Goal: Check status: Check status

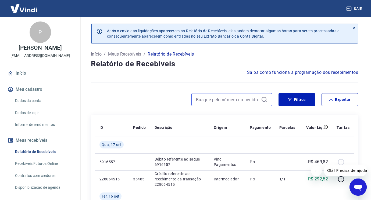
click at [233, 102] on input at bounding box center [227, 100] width 63 height 8
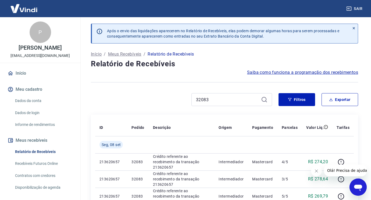
click at [215, 95] on div "32083" at bounding box center [231, 99] width 81 height 13
click at [217, 98] on input "32083" at bounding box center [227, 100] width 63 height 8
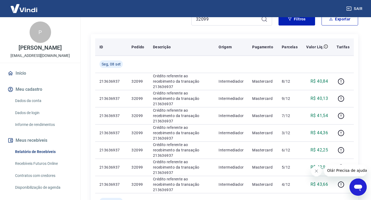
scroll to position [54, 0]
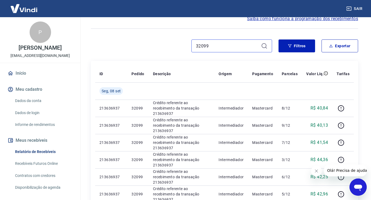
click at [226, 47] on input "32099" at bounding box center [227, 46] width 63 height 8
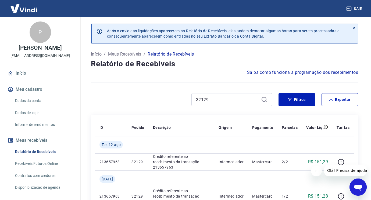
click at [316, 170] on icon "Fechar mensagem da empresa" at bounding box center [316, 171] width 4 height 4
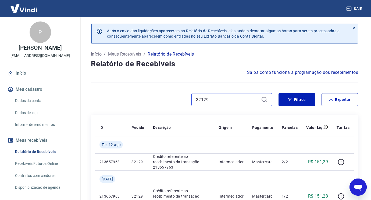
click at [239, 101] on input "32129" at bounding box center [227, 100] width 63 height 8
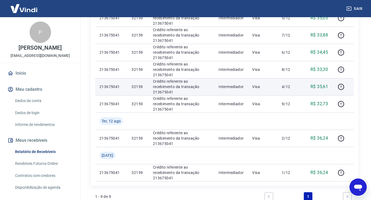
scroll to position [54, 0]
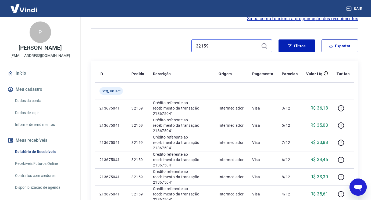
click at [221, 45] on input "32159" at bounding box center [227, 46] width 63 height 8
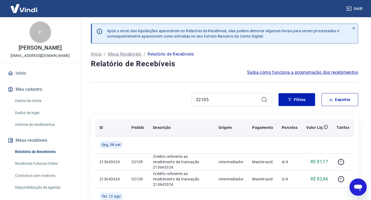
scroll to position [27, 0]
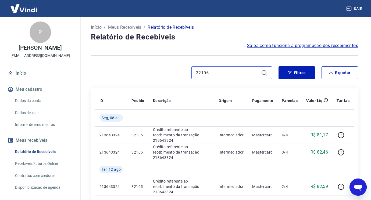
click at [239, 74] on input "32105" at bounding box center [227, 73] width 63 height 8
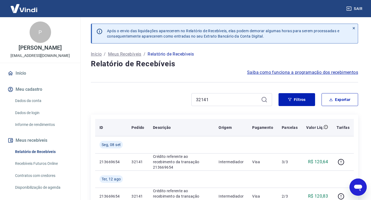
scroll to position [54, 0]
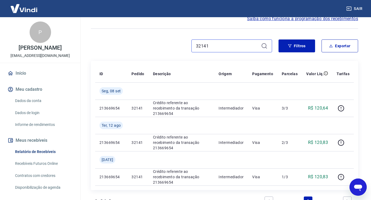
click at [227, 48] on input "32141" at bounding box center [227, 46] width 63 height 8
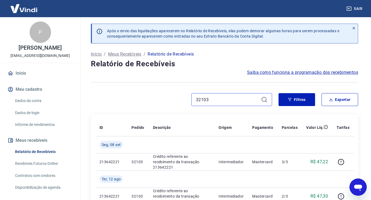
click at [246, 102] on input "32103" at bounding box center [227, 100] width 63 height 8
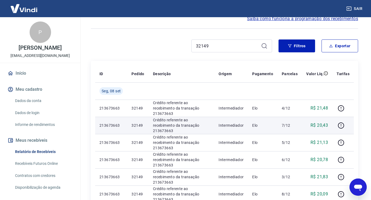
scroll to position [27, 0]
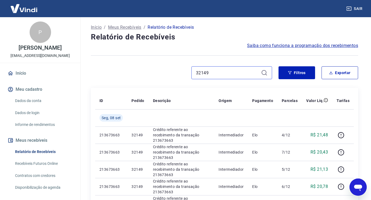
click at [209, 74] on input "32149" at bounding box center [227, 73] width 63 height 8
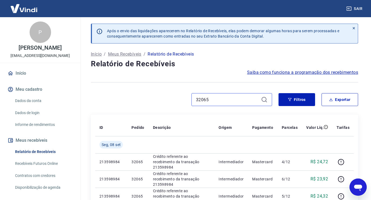
click at [228, 102] on input "32065" at bounding box center [227, 100] width 63 height 8
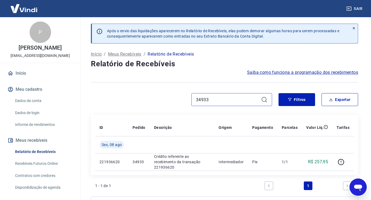
click at [212, 102] on input "34933" at bounding box center [227, 100] width 63 height 8
click at [212, 101] on input "34933" at bounding box center [227, 100] width 63 height 8
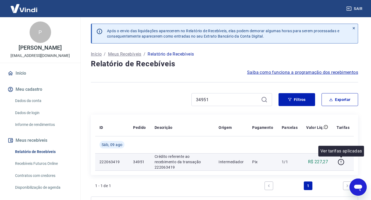
click at [337, 163] on td at bounding box center [343, 161] width 22 height 17
click at [341, 161] on icon "button" at bounding box center [341, 162] width 1 height 2
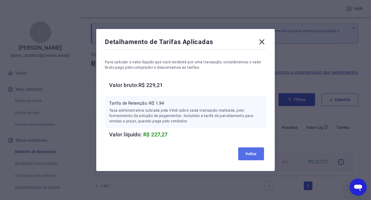
click at [252, 152] on button "Voltar" at bounding box center [251, 154] width 26 height 13
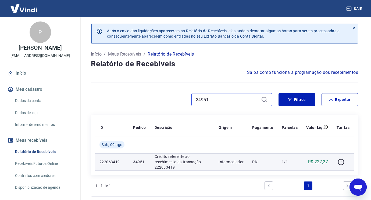
click at [224, 101] on input "34951" at bounding box center [227, 100] width 63 height 8
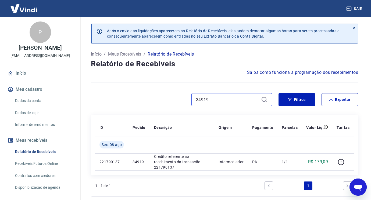
click at [230, 99] on input "34919" at bounding box center [227, 100] width 63 height 8
click at [229, 99] on input "34941" at bounding box center [227, 100] width 63 height 8
click at [227, 97] on input "34939" at bounding box center [227, 100] width 63 height 8
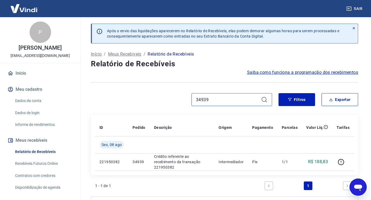
click at [227, 97] on input "34939" at bounding box center [227, 100] width 63 height 8
click at [221, 98] on input "34931" at bounding box center [227, 100] width 63 height 8
click at [213, 100] on input "34955" at bounding box center [227, 100] width 63 height 8
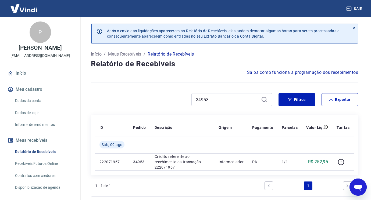
click at [231, 106] on div "34953 Filtros Exportar" at bounding box center [224, 101] width 267 height 17
click at [231, 102] on input "34953" at bounding box center [227, 100] width 63 height 8
click at [225, 102] on input "34949" at bounding box center [227, 100] width 63 height 8
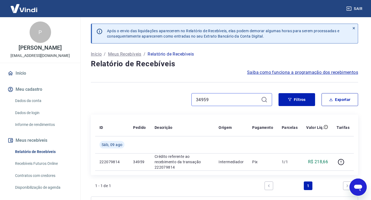
click at [217, 102] on input "34959" at bounding box center [227, 100] width 63 height 8
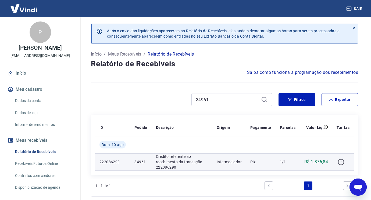
click at [343, 162] on icon "button" at bounding box center [341, 162] width 7 height 7
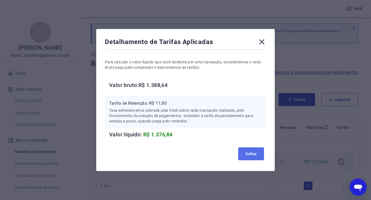
click at [245, 155] on button "Voltar" at bounding box center [251, 154] width 26 height 13
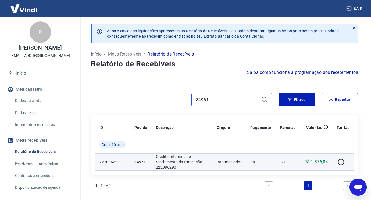
click at [214, 99] on input "34961" at bounding box center [227, 100] width 63 height 8
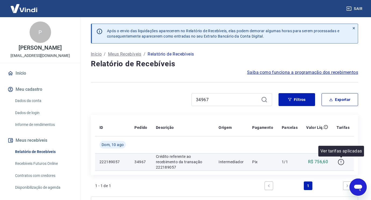
click at [341, 162] on icon "button" at bounding box center [341, 162] width 1 height 2
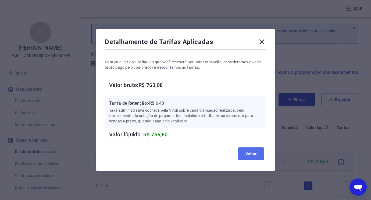
click at [245, 153] on button "Voltar" at bounding box center [251, 154] width 26 height 13
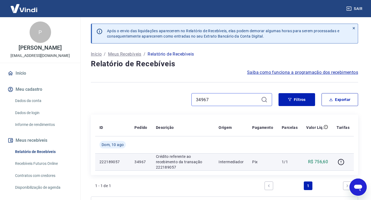
click at [214, 97] on input "34967" at bounding box center [227, 100] width 63 height 8
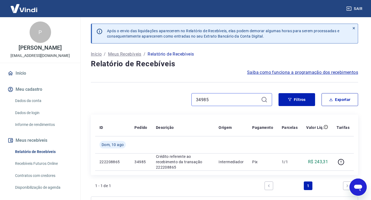
click at [225, 101] on input "34985" at bounding box center [227, 100] width 63 height 8
click at [245, 99] on input "34945" at bounding box center [227, 100] width 63 height 8
click at [352, 27] on icon at bounding box center [354, 28] width 4 height 4
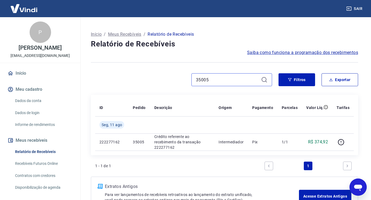
click at [235, 80] on input "35005" at bounding box center [227, 80] width 63 height 8
click at [225, 79] on input "34957" at bounding box center [227, 80] width 63 height 8
click at [228, 77] on input "34993" at bounding box center [227, 80] width 63 height 8
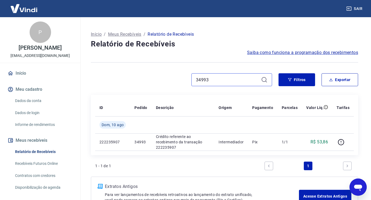
click at [228, 77] on input "34993" at bounding box center [227, 80] width 63 height 8
click at [226, 80] on input "34989" at bounding box center [227, 80] width 63 height 8
click at [217, 77] on input "34995" at bounding box center [227, 80] width 63 height 8
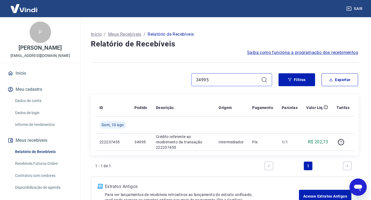
click at [217, 77] on input "34995" at bounding box center [227, 80] width 63 height 8
click at [227, 81] on input "34973" at bounding box center [227, 80] width 63 height 8
click at [220, 80] on input "35015" at bounding box center [227, 80] width 63 height 8
drag, startPoint x: 220, startPoint y: 80, endPoint x: 227, endPoint y: 78, distance: 8.0
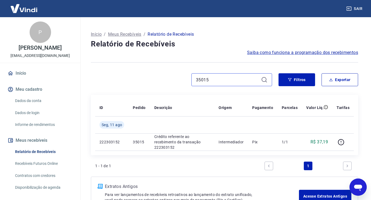
click at [220, 79] on input "35015" at bounding box center [227, 80] width 63 height 8
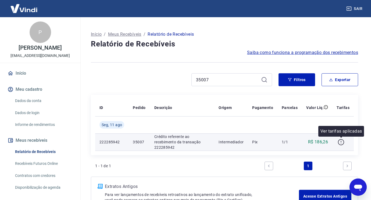
click at [342, 142] on icon "button" at bounding box center [341, 142] width 7 height 7
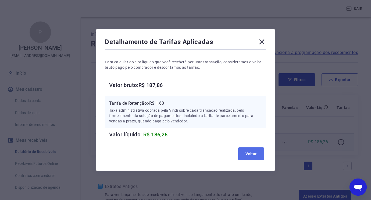
click at [255, 153] on button "Voltar" at bounding box center [251, 154] width 26 height 13
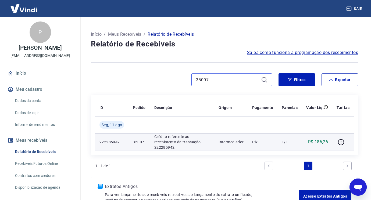
click at [221, 78] on input "35007" at bounding box center [227, 80] width 63 height 8
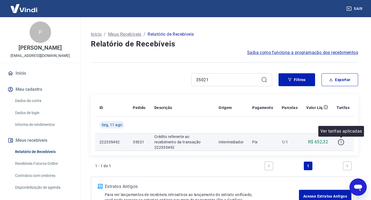
click at [341, 144] on icon "button" at bounding box center [341, 142] width 7 height 7
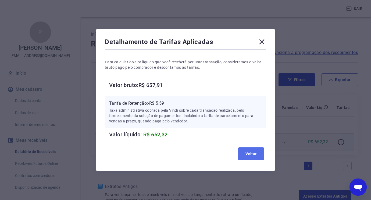
click at [245, 152] on button "Voltar" at bounding box center [251, 154] width 26 height 13
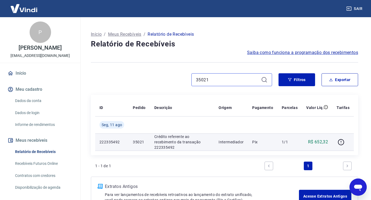
click at [214, 77] on input "35021" at bounding box center [227, 80] width 63 height 8
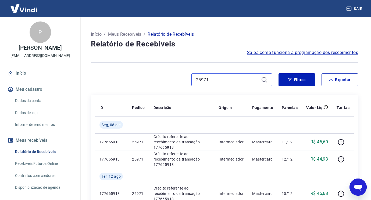
click at [231, 80] on input "25971" at bounding box center [227, 80] width 63 height 8
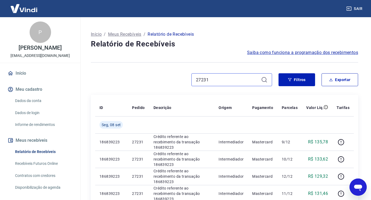
click at [234, 80] on input "27231" at bounding box center [227, 80] width 63 height 8
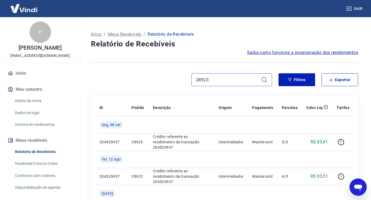
click at [214, 78] on input "28923" at bounding box center [227, 80] width 63 height 8
type input "28915"
click at [214, 80] on input "28915" at bounding box center [227, 80] width 63 height 8
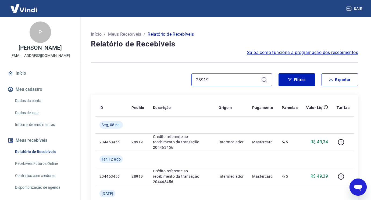
click at [219, 80] on input "28919" at bounding box center [227, 80] width 63 height 8
click at [224, 83] on input "28933" at bounding box center [227, 80] width 63 height 8
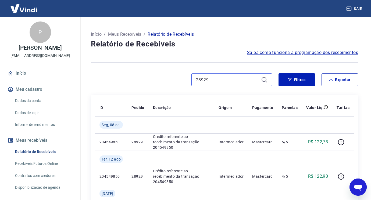
click at [212, 79] on input "28929" at bounding box center [227, 80] width 63 height 8
type input "28917"
